Goal: Transaction & Acquisition: Purchase product/service

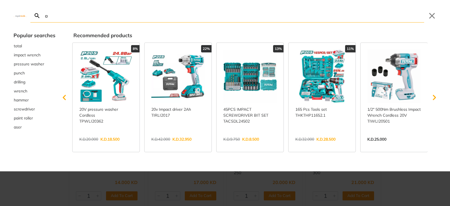
type input "a"
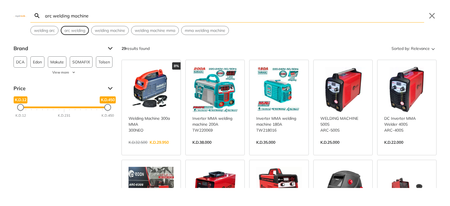
click at [80, 32] on span "arc welding" at bounding box center [74, 31] width 21 height 6
type input "arc welding"
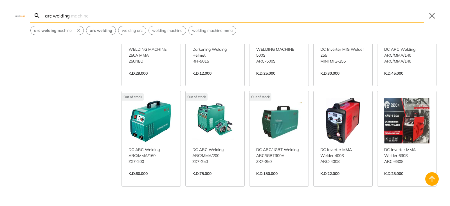
scroll to position [197, 0]
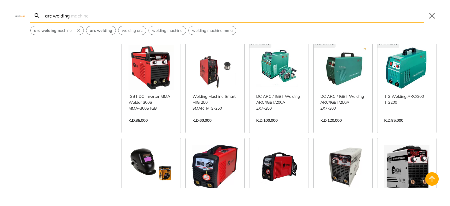
scroll to position [266, 0]
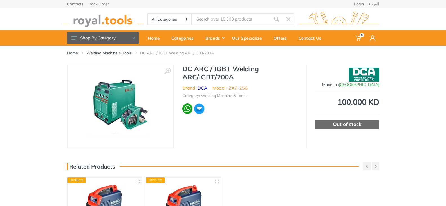
click at [212, 71] on h1 "DC ARC / IGBT Welding ARC/IGBT/200A" at bounding box center [239, 73] width 115 height 16
click at [211, 77] on h1 "DC ARC / IGBT Welding ARC/IGBT/200A" at bounding box center [239, 73] width 115 height 16
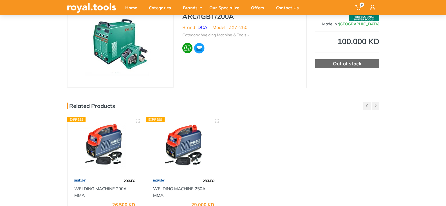
scroll to position [56, 0]
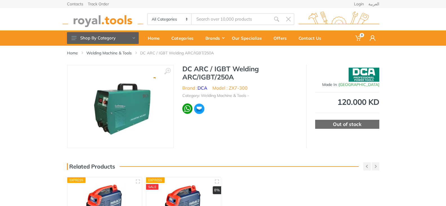
click at [344, 126] on div "Out of stock" at bounding box center [347, 124] width 64 height 9
click at [336, 126] on div "Out of stock" at bounding box center [347, 124] width 64 height 9
